Goal: Find contact information: Find contact information

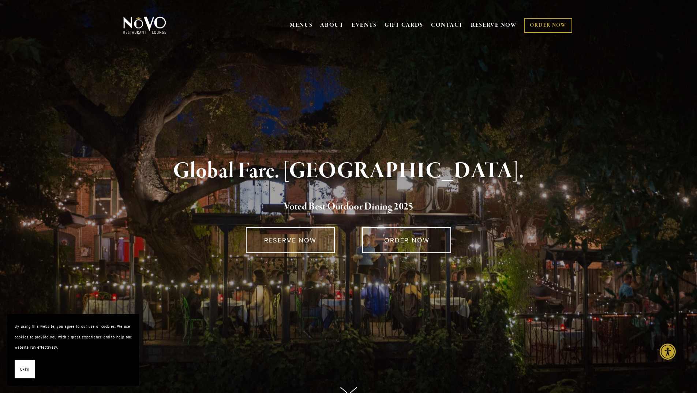
drag, startPoint x: 285, startPoint y: 52, endPoint x: 433, endPoint y: 81, distance: 149.8
click at [433, 81] on div "Global Fare. Creekside Ambiance. Voted Best Outdoor Dining 202 5 RESERVE NOW OR…" at bounding box center [348, 233] width 527 height 339
drag, startPoint x: 436, startPoint y: 80, endPoint x: 474, endPoint y: 10, distance: 79.1
click at [474, 11] on div "MENUS BRUNCH LUNCH LATE LUNCH DINNER KID'S DESSERT WINE COCKTAILS BEER SPIRITS …" at bounding box center [348, 26] width 527 height 38
click at [456, 25] on link "CONTACT" at bounding box center [447, 25] width 32 height 14
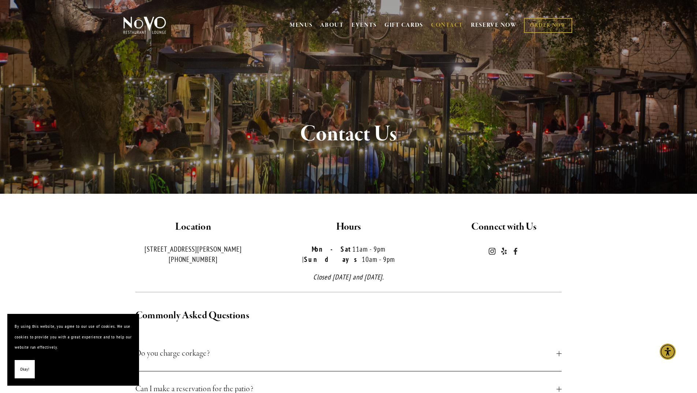
click at [402, 26] on link "GIFT CARDS" at bounding box center [404, 25] width 39 height 14
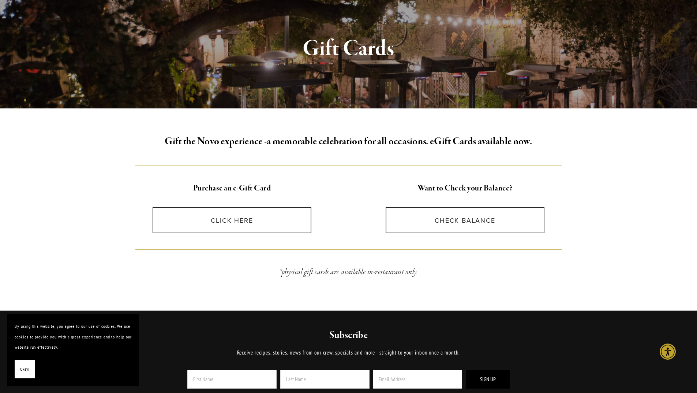
scroll to position [73, 0]
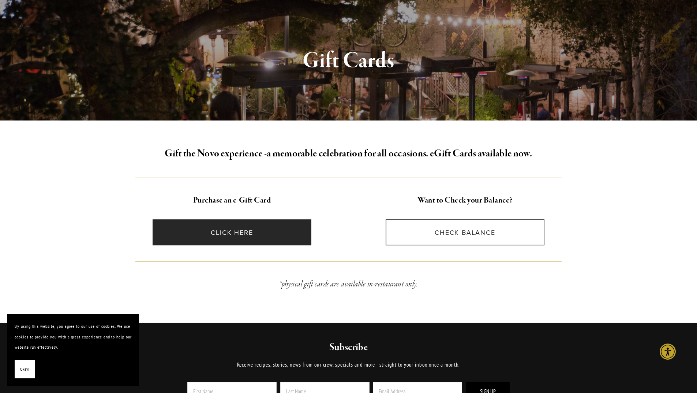
click at [230, 233] on link "CLICK HERE" at bounding box center [232, 232] width 159 height 26
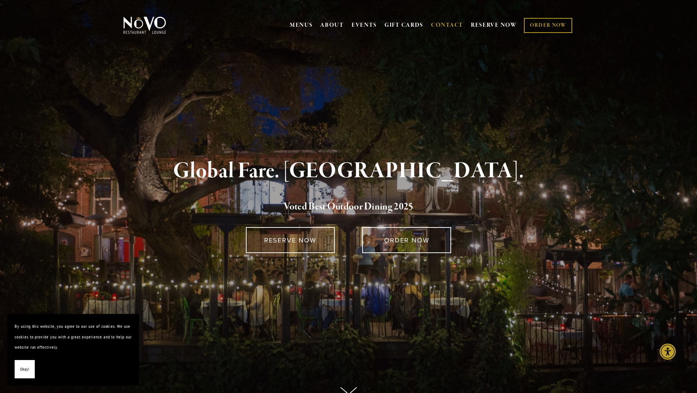
click at [445, 26] on link "CONTACT" at bounding box center [447, 25] width 32 height 14
